Goal: Check status

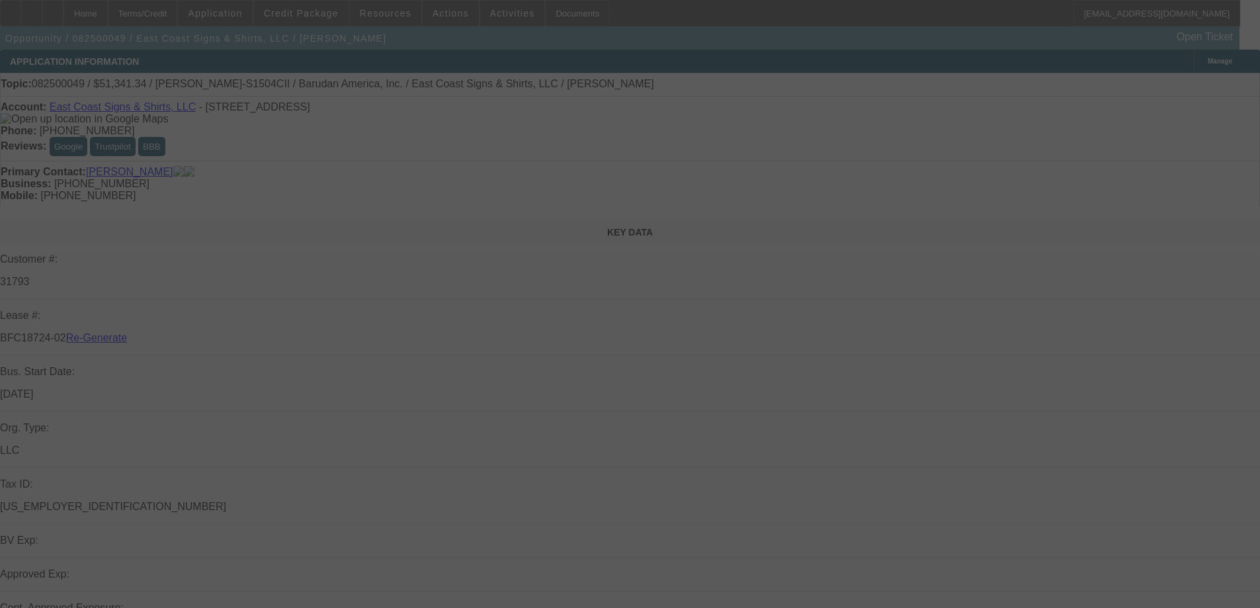
select select "3"
select select "0"
select select "2"
select select "0"
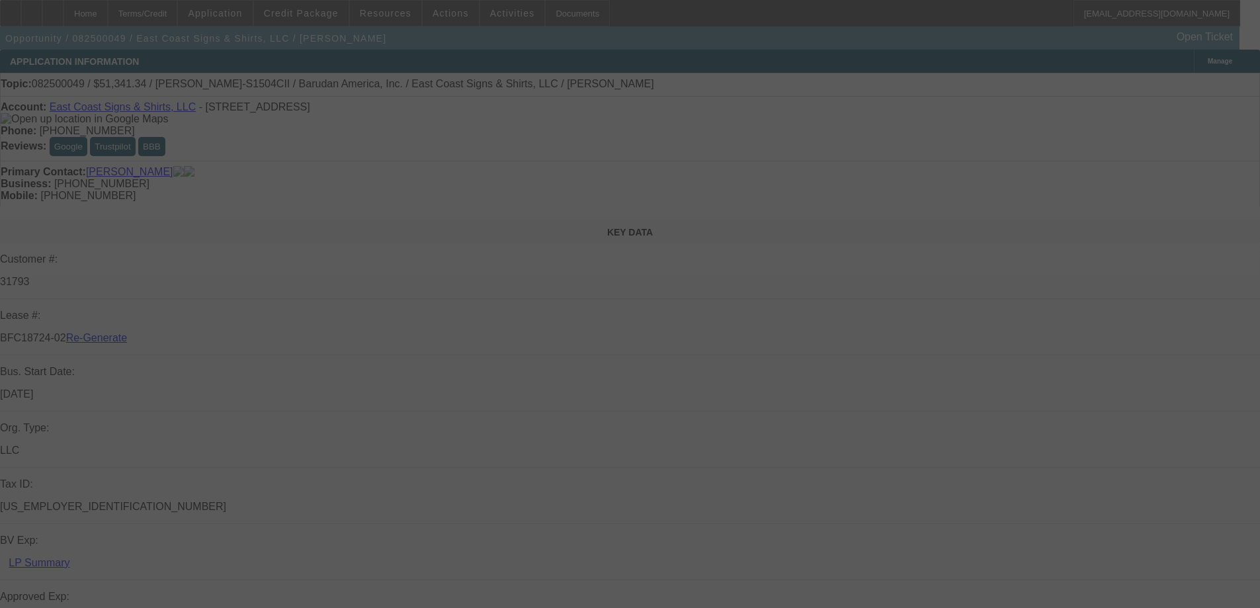
select select "6"
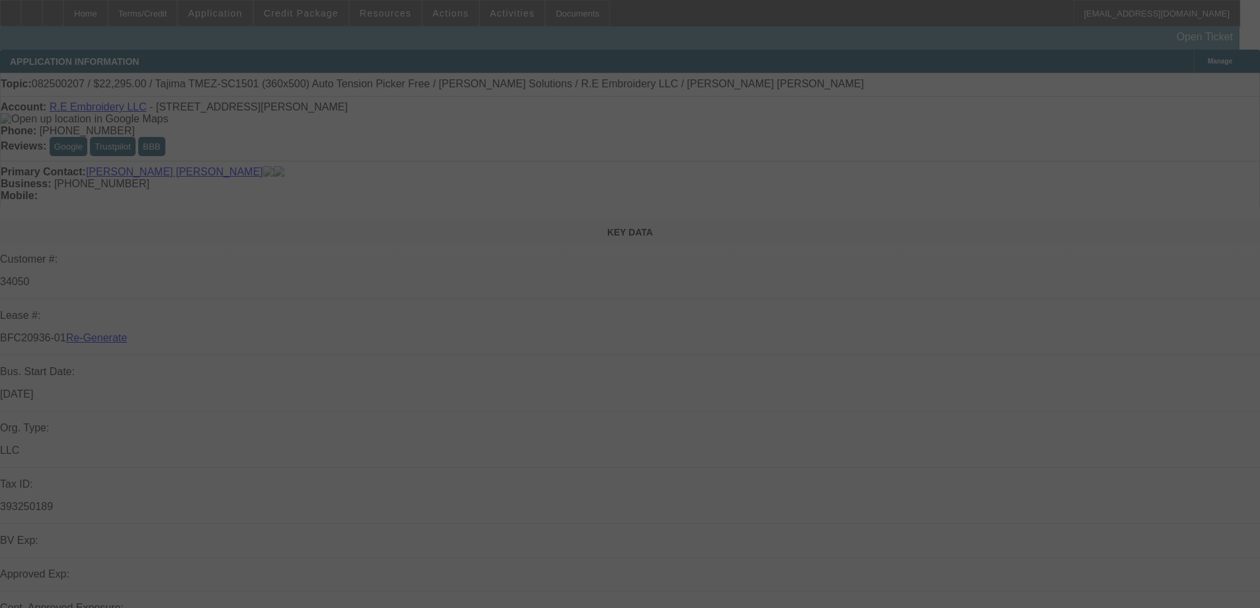
select select "3"
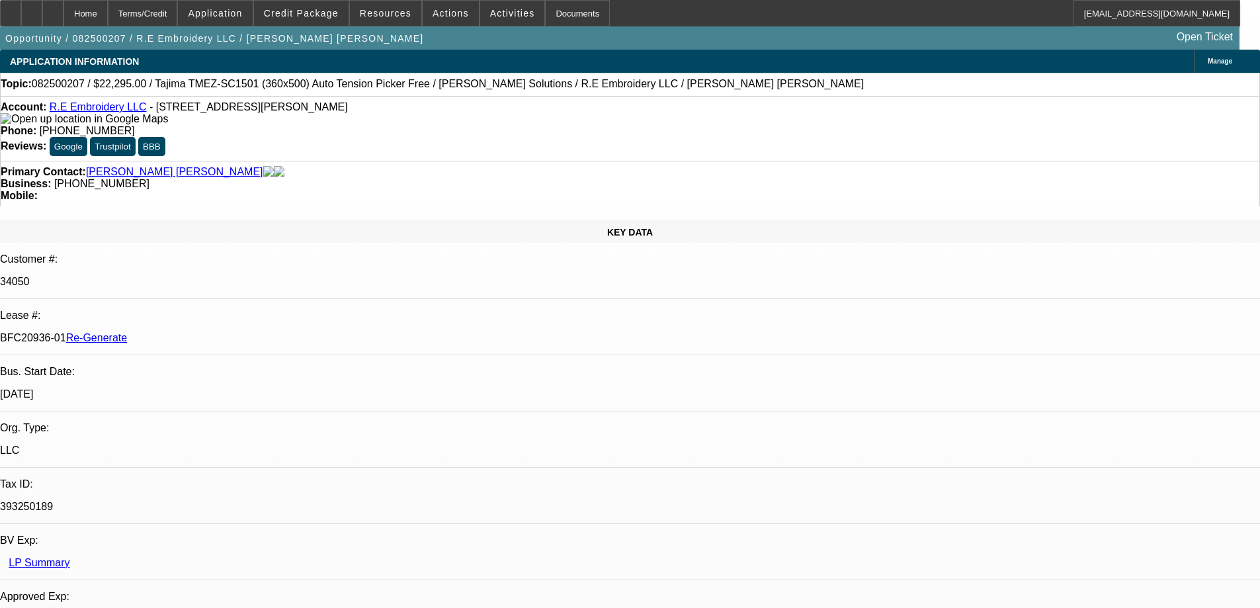
select select "0"
select select "2"
select select "0"
select select "6"
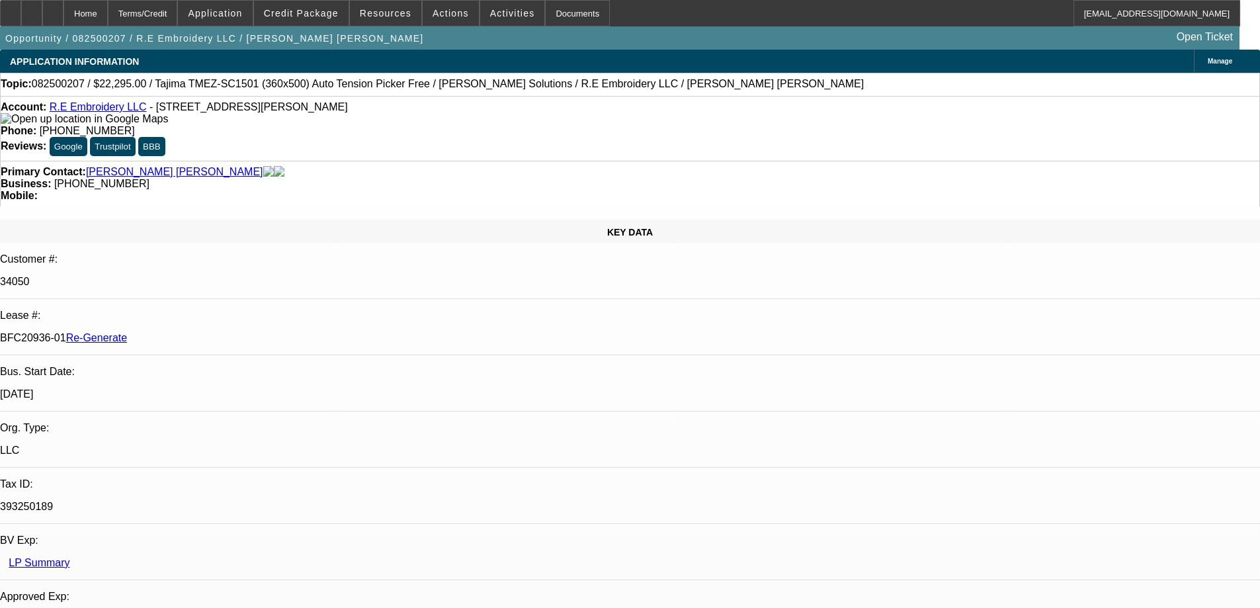
click at [545, 15] on div "Documents" at bounding box center [577, 13] width 65 height 26
